Goal: Transaction & Acquisition: Purchase product/service

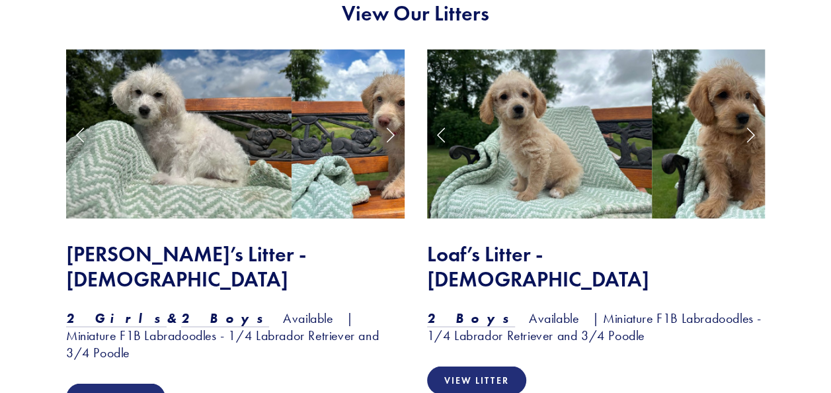
scroll to position [1058, 0]
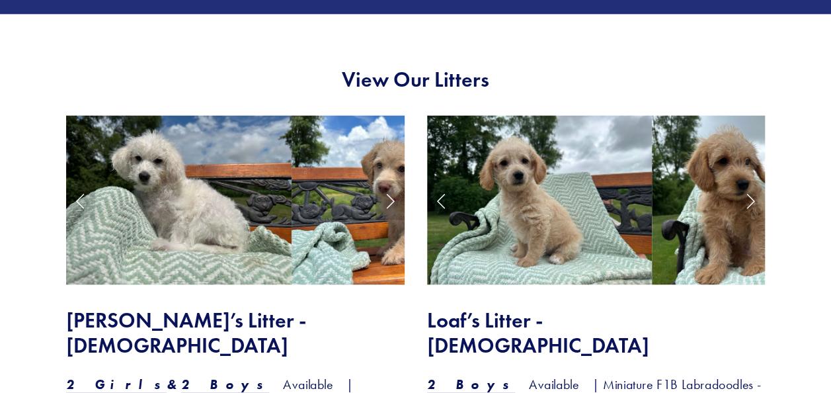
click at [389, 200] on link "Next Slide" at bounding box center [389, 200] width 29 height 40
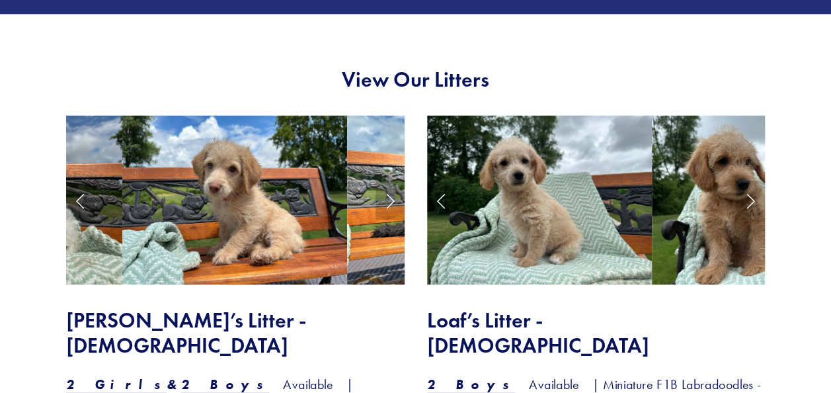
click at [389, 200] on link "Next Slide" at bounding box center [389, 200] width 29 height 40
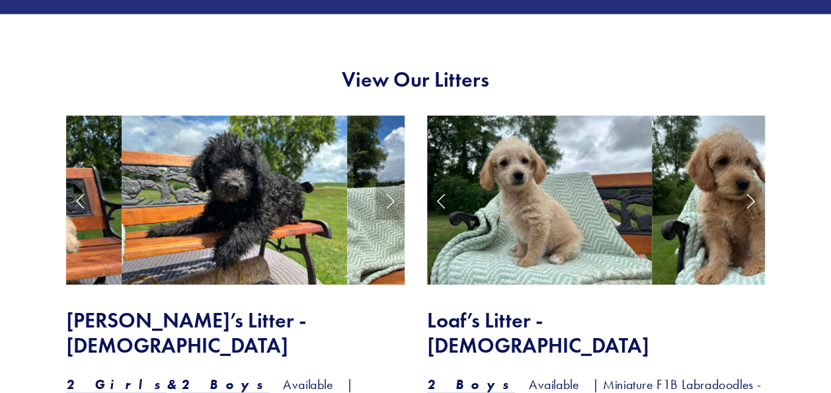
click at [389, 200] on link "Next Slide" at bounding box center [389, 200] width 29 height 40
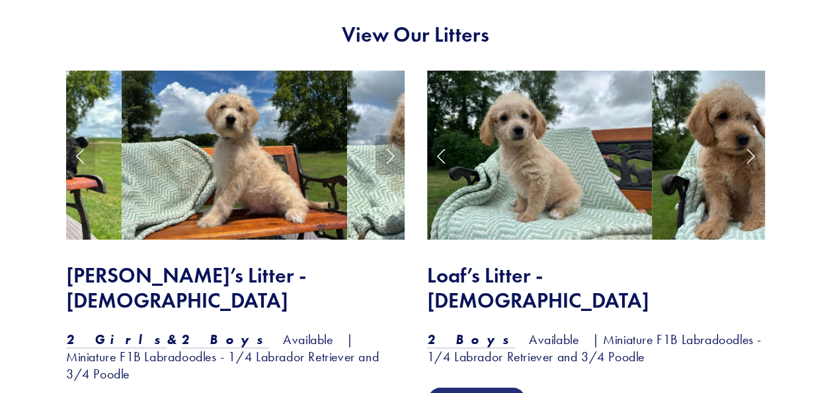
scroll to position [1124, 0]
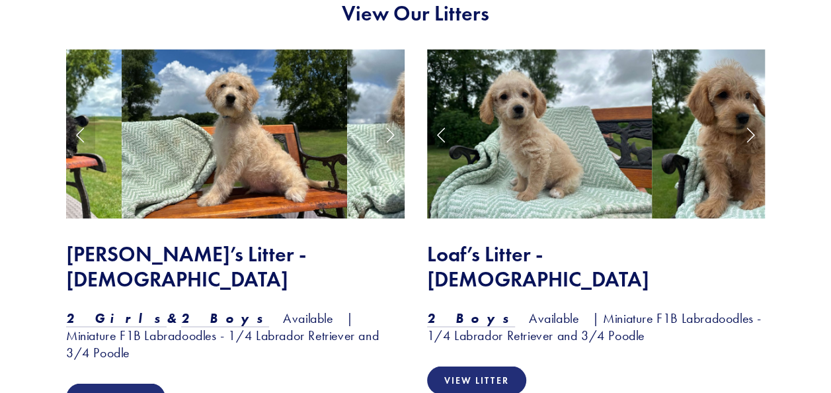
click at [749, 132] on link "Next Slide" at bounding box center [750, 134] width 29 height 40
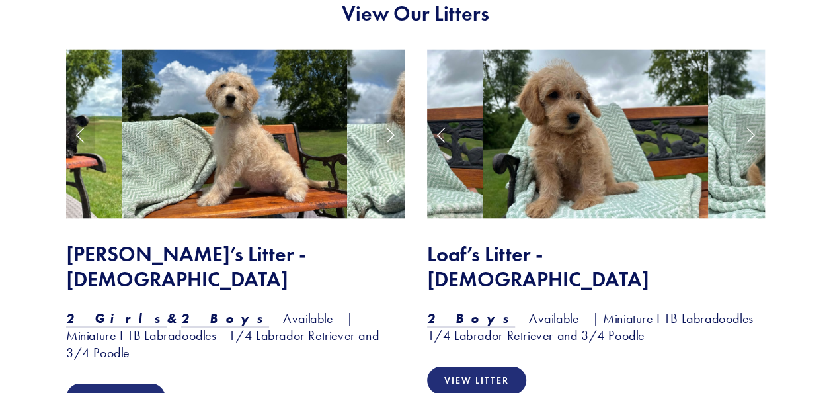
click at [749, 132] on link "Next Slide" at bounding box center [750, 134] width 29 height 40
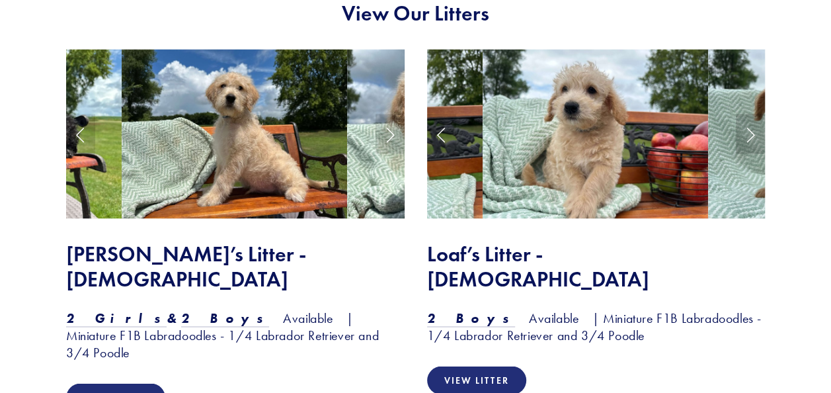
click at [749, 132] on link "Next Slide" at bounding box center [750, 134] width 29 height 40
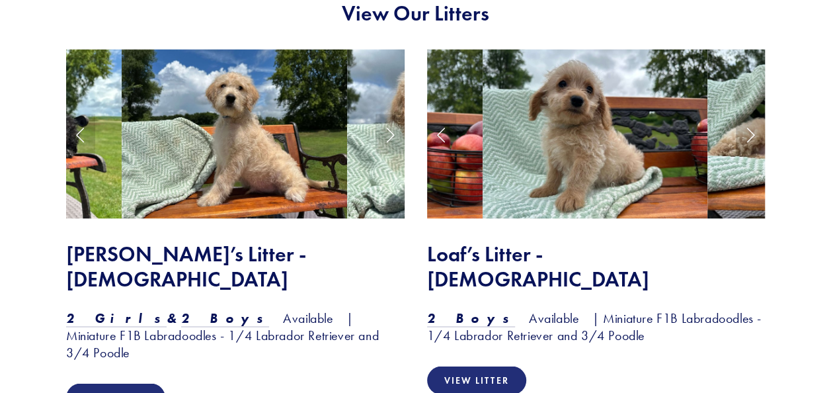
click at [749, 132] on link "Next Slide" at bounding box center [750, 134] width 29 height 40
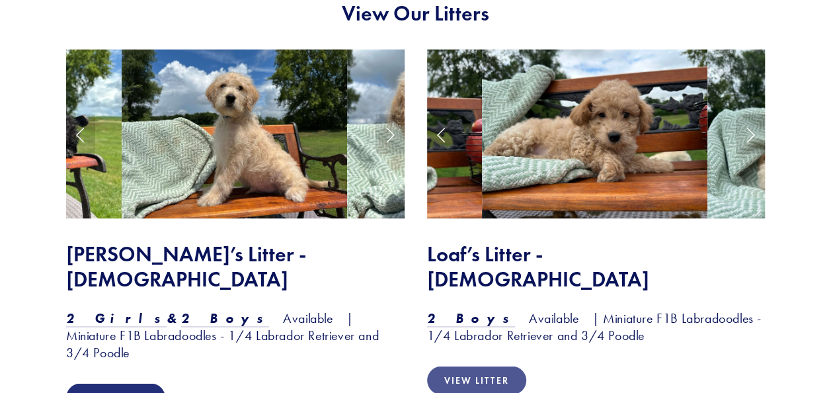
click at [511, 366] on link "View Litter" at bounding box center [476, 380] width 99 height 28
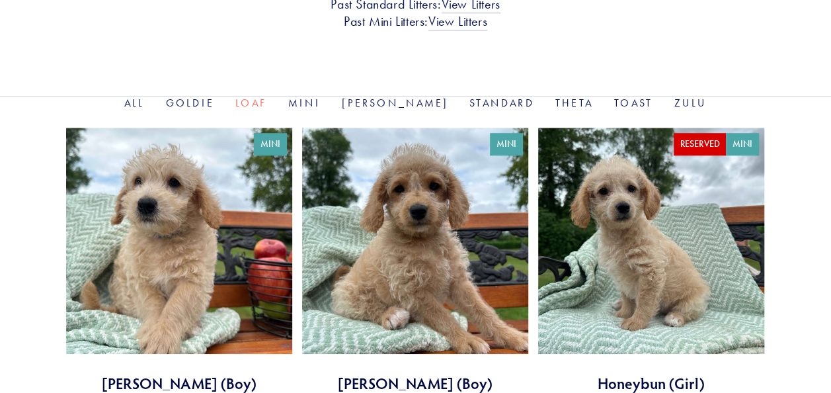
scroll to position [331, 0]
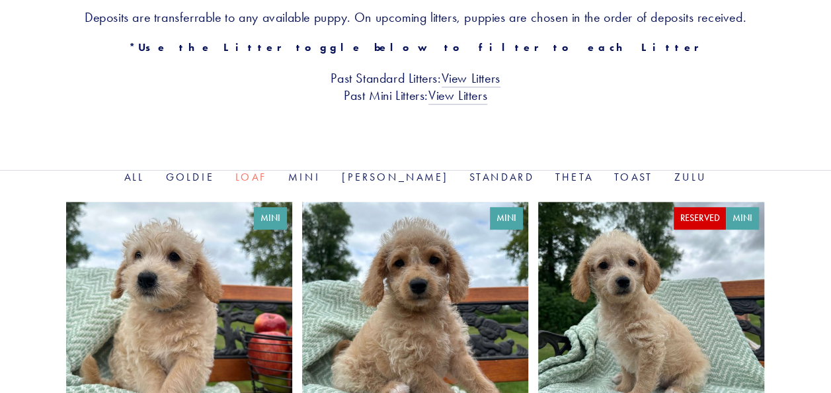
click at [214, 174] on link "Goldie" at bounding box center [190, 177] width 48 height 13
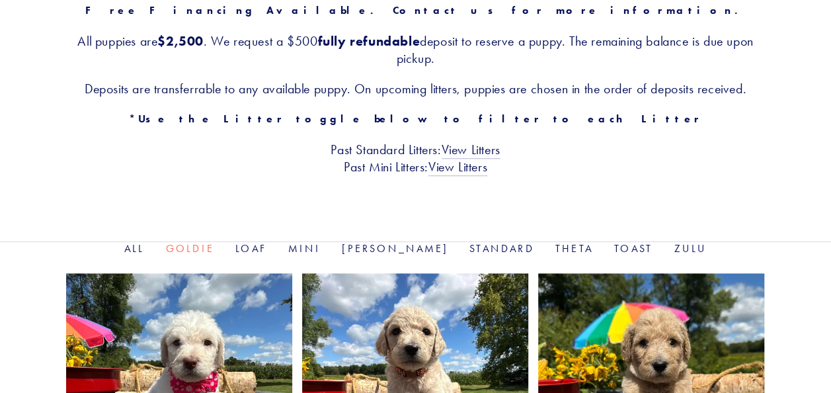
scroll to position [264, 0]
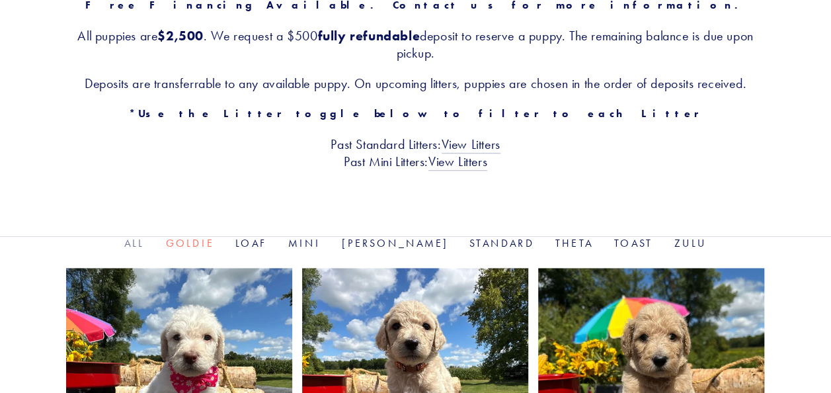
click at [145, 243] on link "All" at bounding box center [134, 243] width 20 height 13
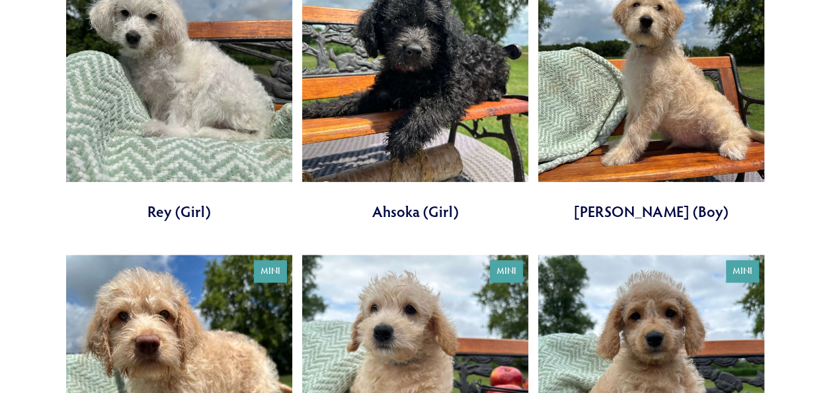
scroll to position [529, 0]
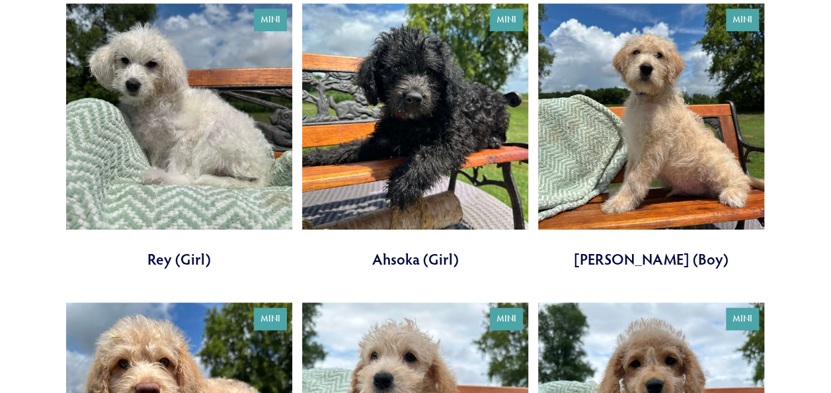
click at [703, 120] on link at bounding box center [651, 136] width 226 height 266
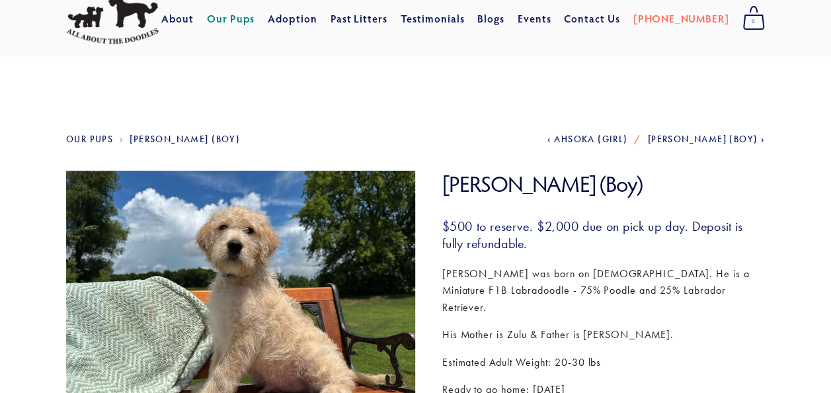
scroll to position [132, 0]
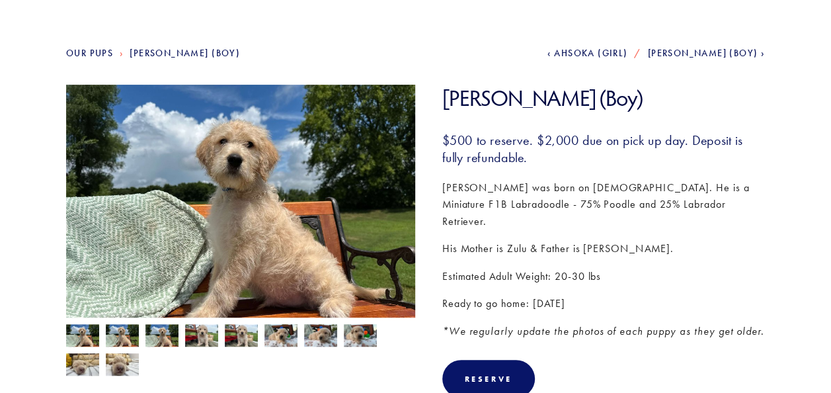
click at [120, 340] on img at bounding box center [122, 336] width 33 height 25
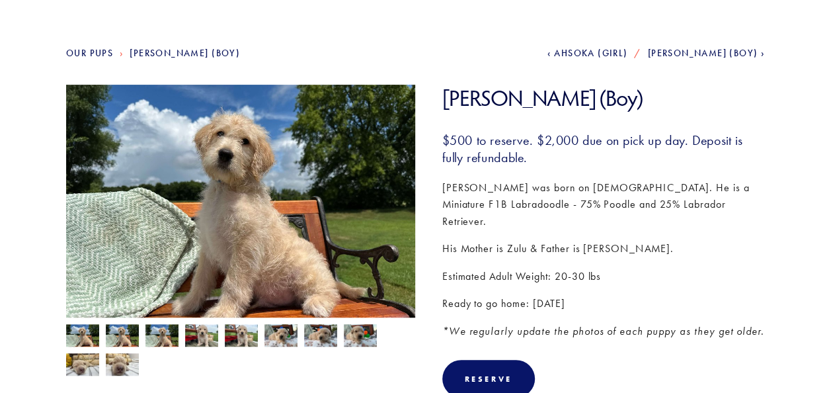
click at [148, 340] on img at bounding box center [161, 336] width 33 height 25
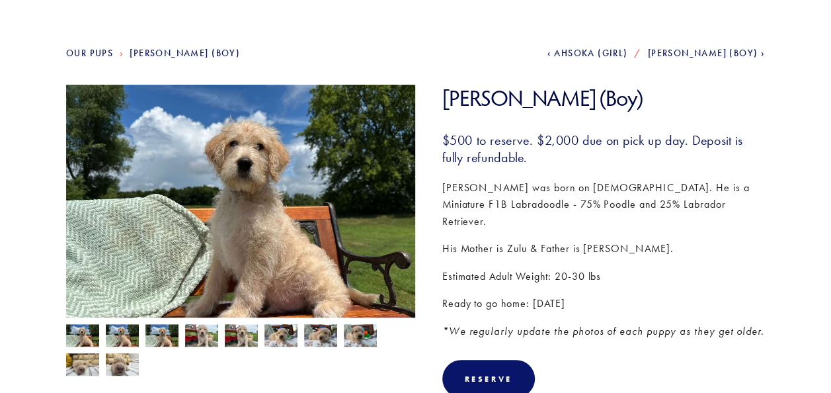
click at [193, 338] on img at bounding box center [201, 336] width 33 height 25
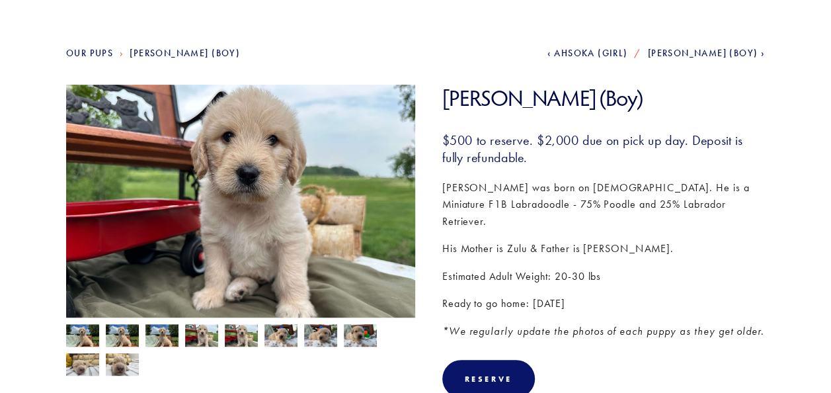
click at [238, 335] on img at bounding box center [241, 336] width 33 height 25
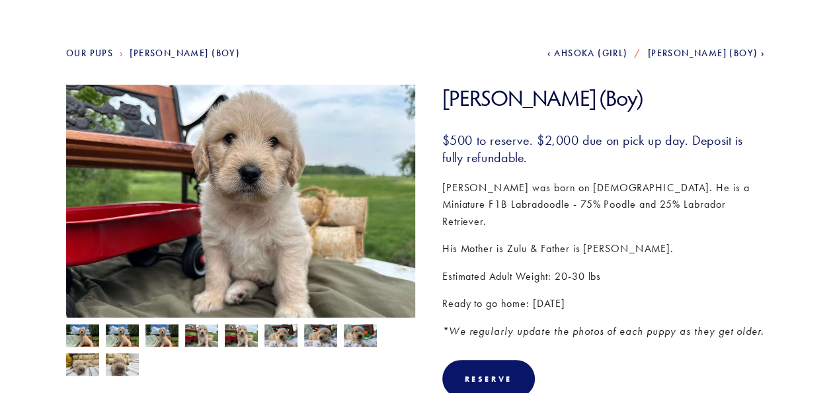
click at [139, 342] on div at bounding box center [237, 346] width 356 height 58
click at [160, 336] on img at bounding box center [161, 336] width 33 height 25
